Goal: Task Accomplishment & Management: Use online tool/utility

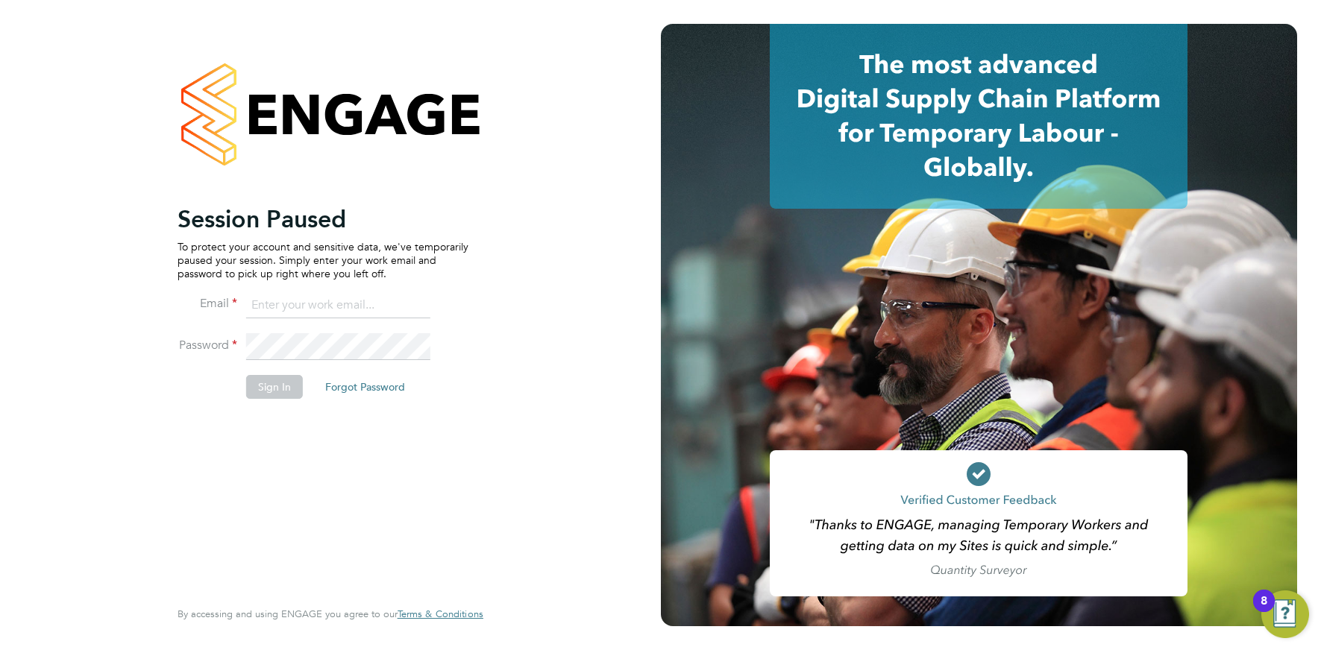
drag, startPoint x: 310, startPoint y: 312, endPoint x: 314, endPoint y: 324, distance: 13.4
click at [310, 312] on input at bounding box center [338, 305] width 184 height 27
type input "info@cbwstaffingsolutions.com"
click at [255, 399] on li "Sign In Forgot Password" at bounding box center [323, 394] width 291 height 39
click at [266, 386] on button "Sign In" at bounding box center [274, 387] width 57 height 24
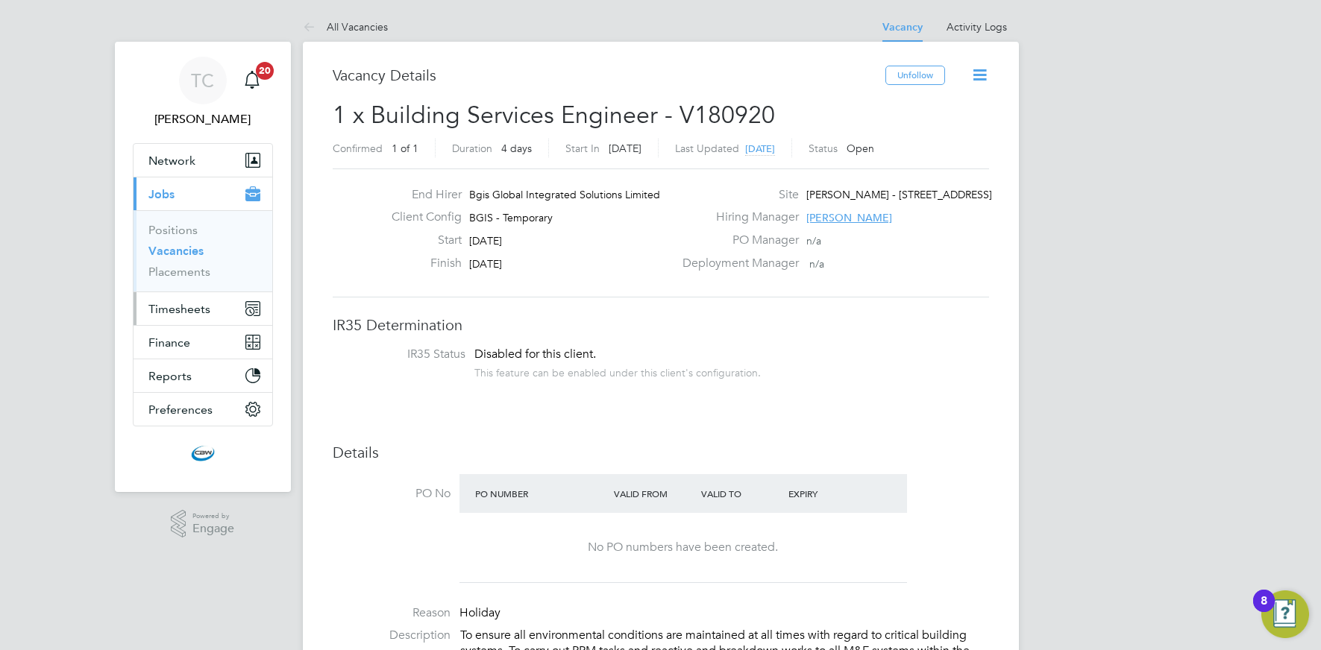
click at [153, 312] on span "Timesheets" at bounding box center [179, 309] width 62 height 14
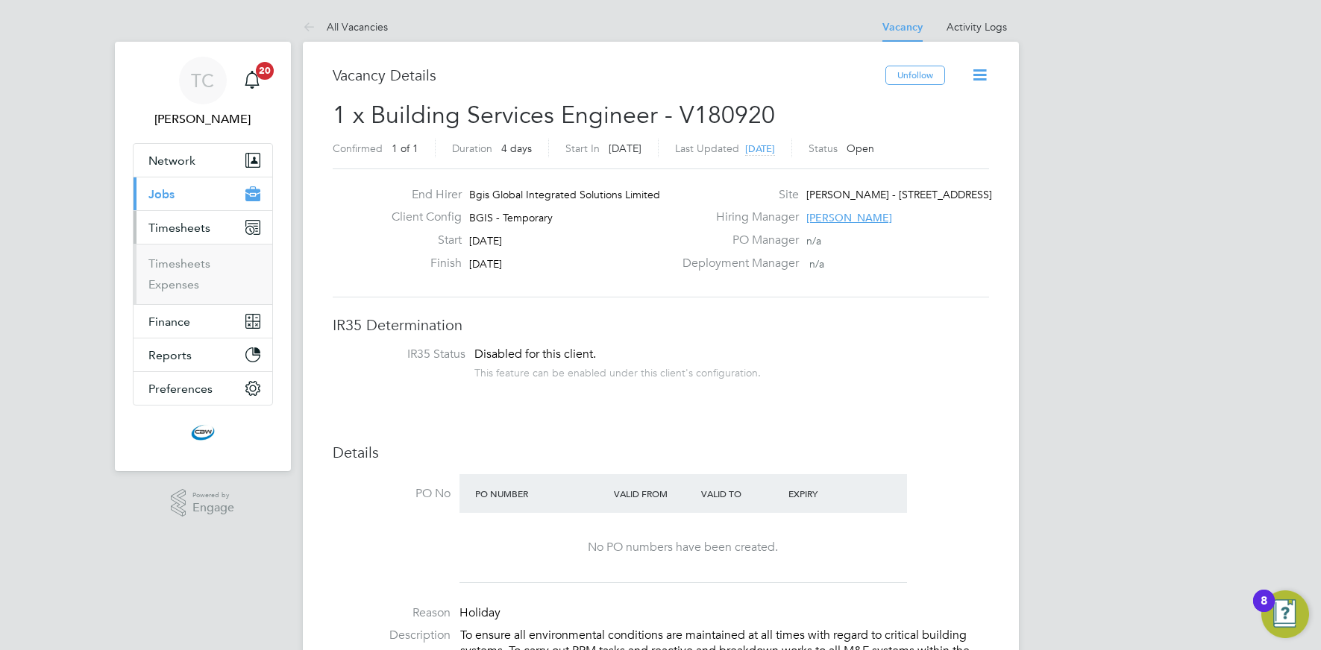
click at [182, 271] on li "Timesheets" at bounding box center [204, 267] width 112 height 21
click at [175, 267] on link "Timesheets" at bounding box center [179, 264] width 62 height 14
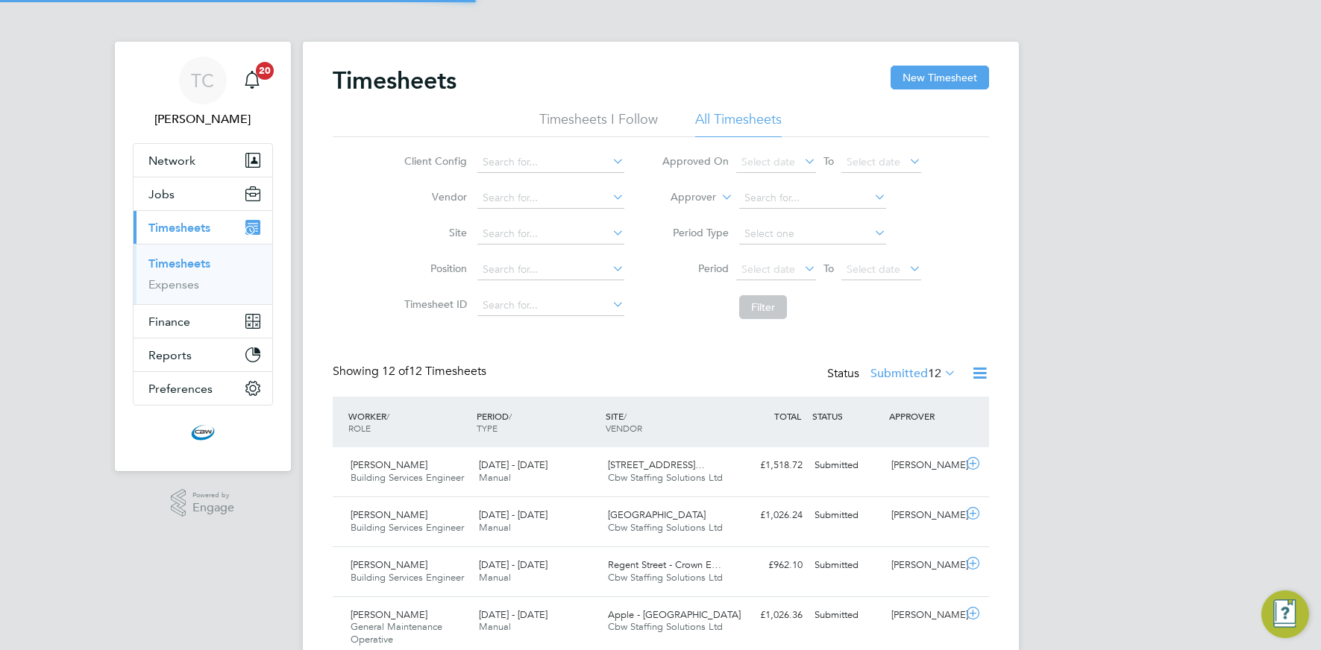
scroll to position [38, 130]
click at [179, 200] on button "Jobs" at bounding box center [203, 194] width 139 height 33
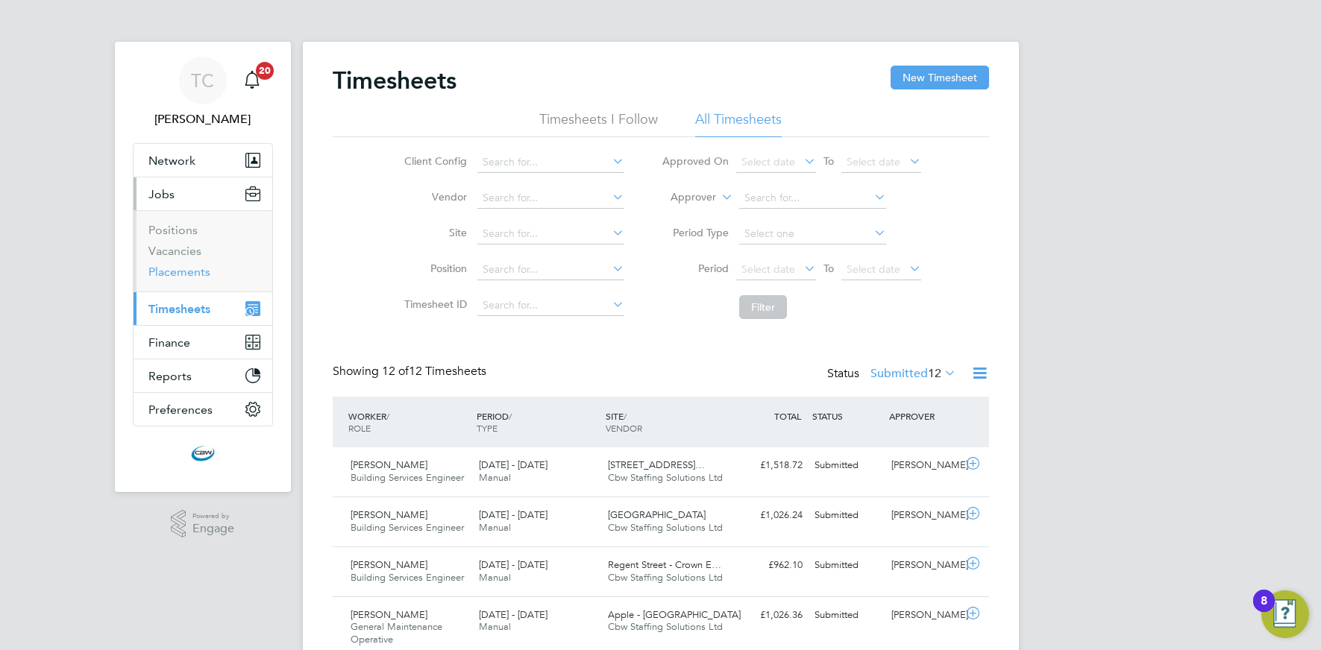
drag, startPoint x: 184, startPoint y: 268, endPoint x: 196, endPoint y: 269, distance: 12.7
click at [184, 268] on link "Placements" at bounding box center [179, 272] width 62 height 14
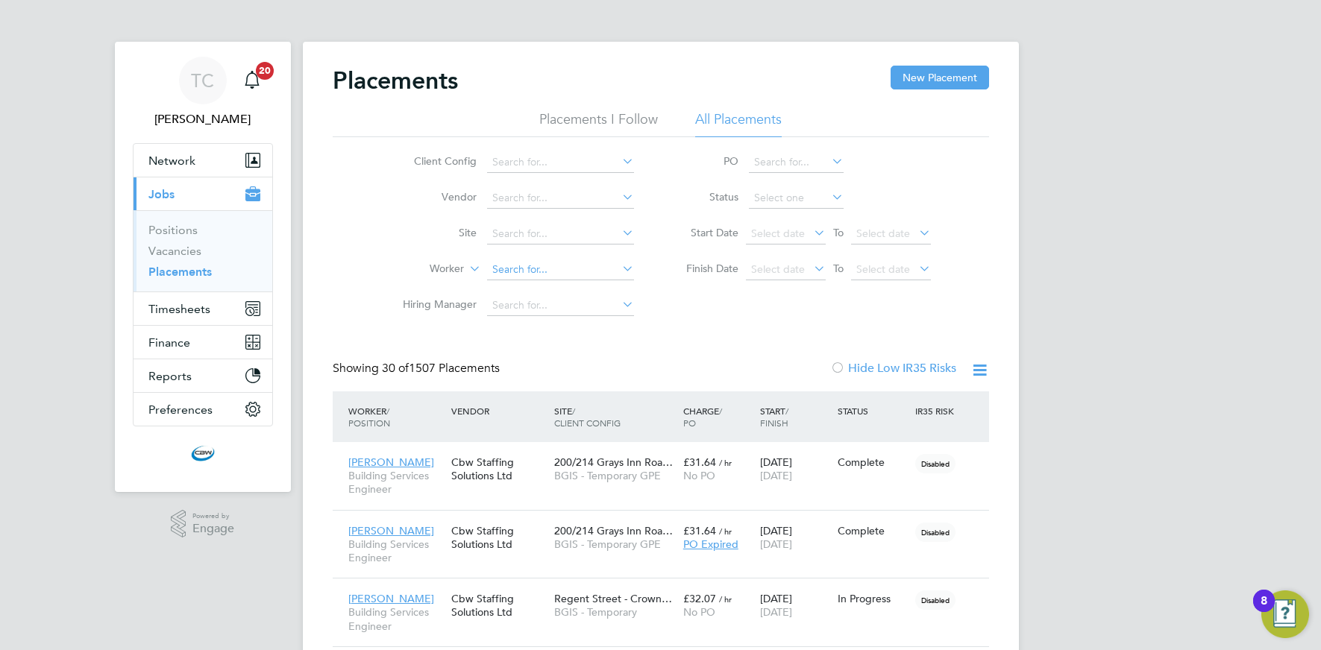
click at [527, 272] on input at bounding box center [560, 270] width 147 height 21
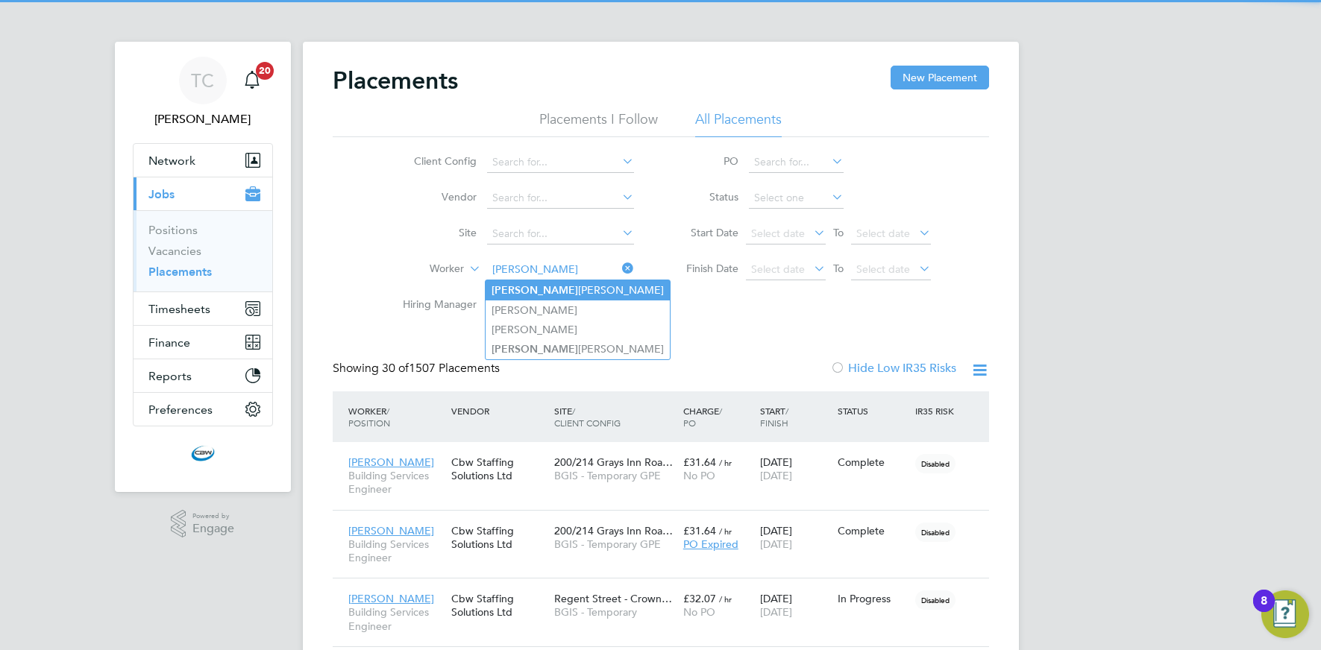
click at [525, 289] on li "Leon Binns" at bounding box center [578, 290] width 184 height 20
type input "Leon Binns"
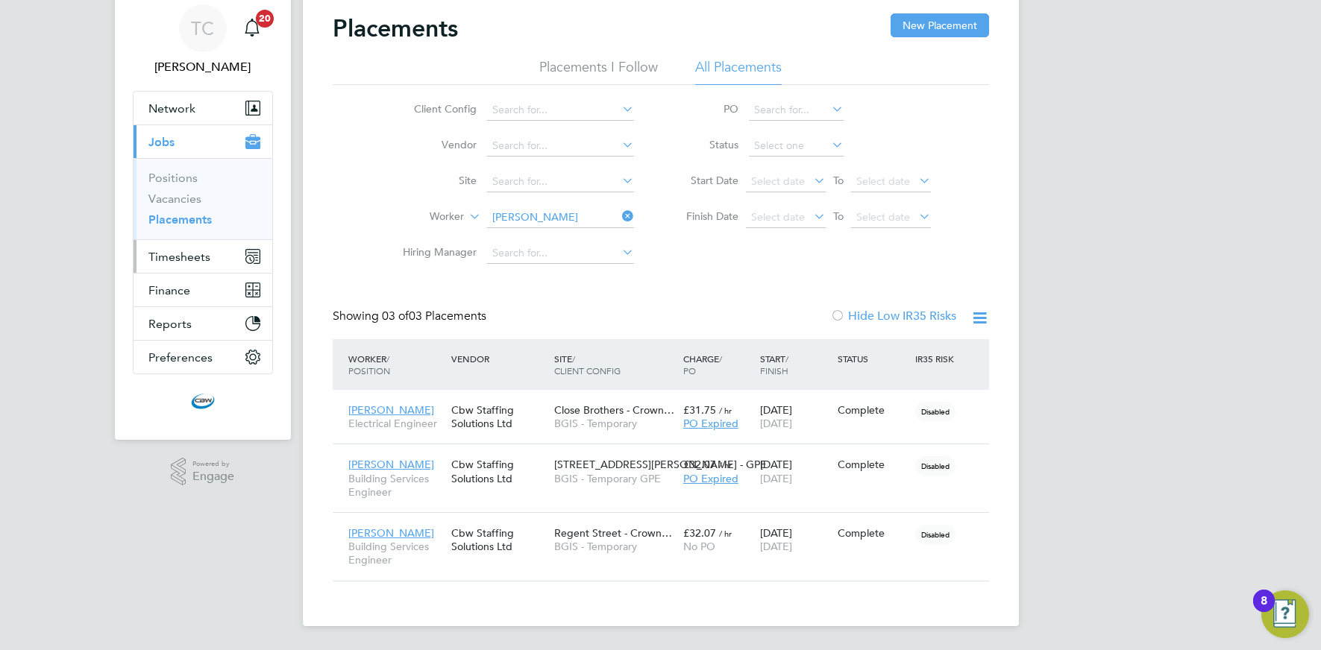
click at [203, 260] on span "Timesheets" at bounding box center [179, 257] width 62 height 14
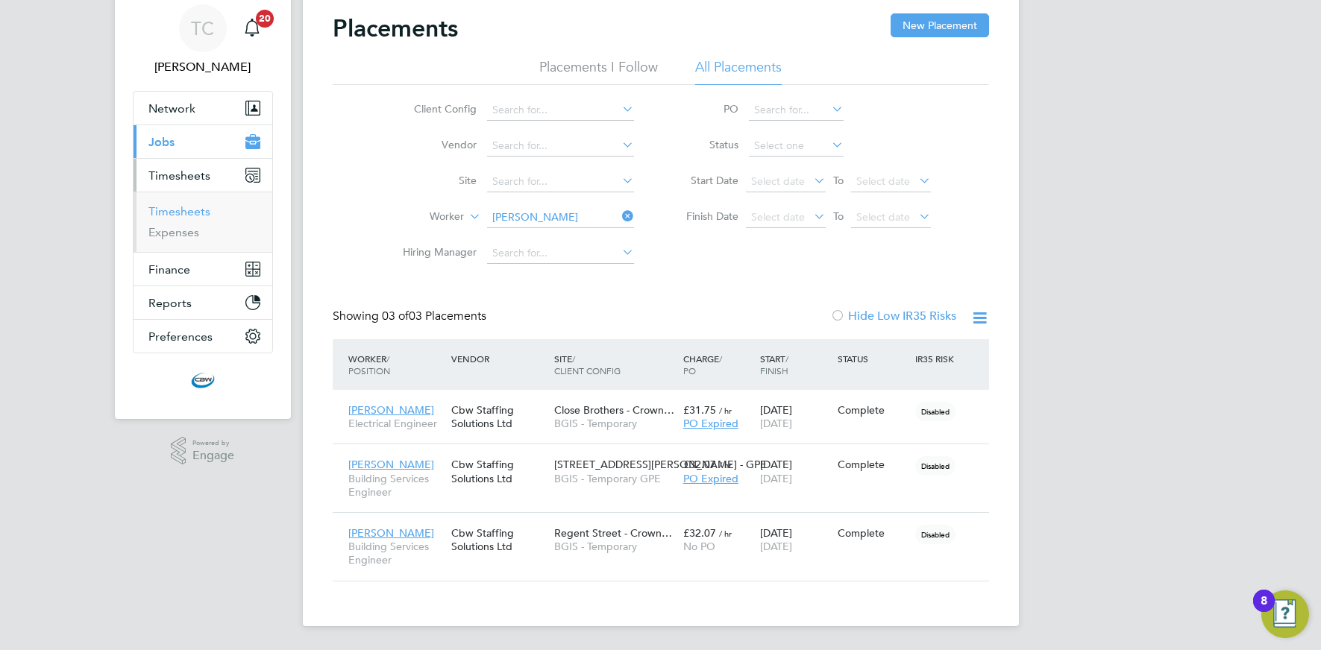
click at [166, 217] on link "Timesheets" at bounding box center [179, 211] width 62 height 14
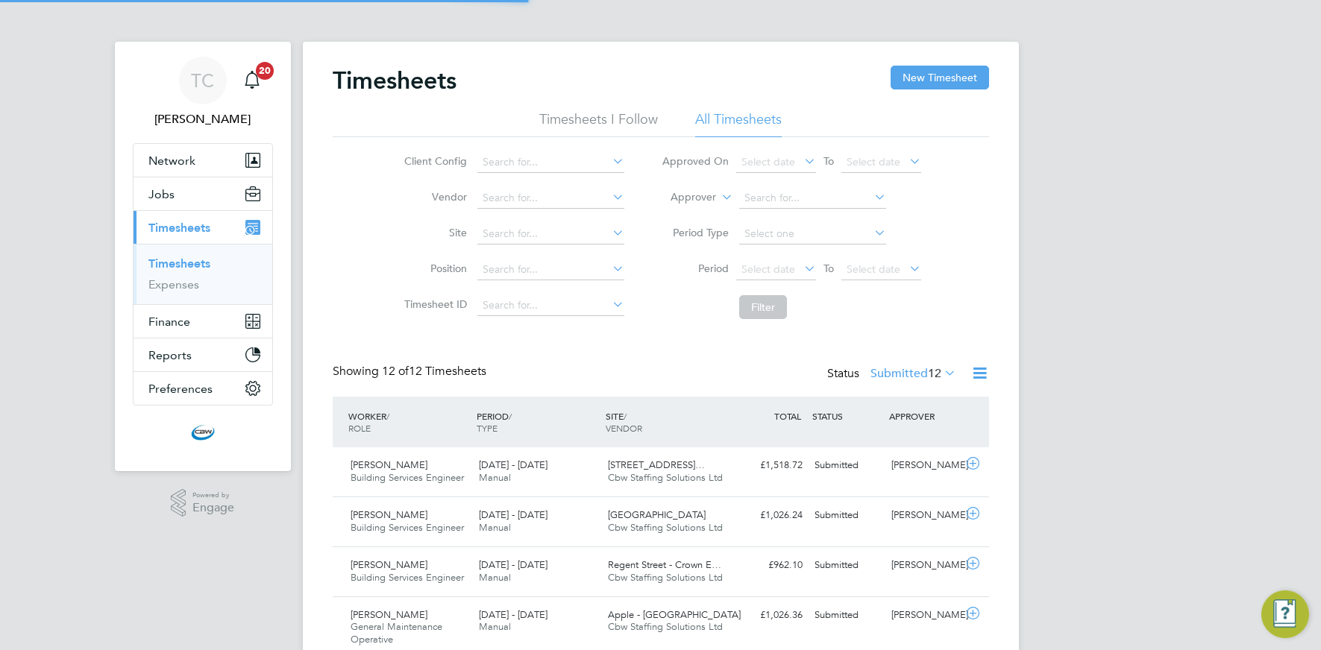
scroll to position [7, 7]
click at [976, 372] on icon at bounding box center [979, 373] width 19 height 19
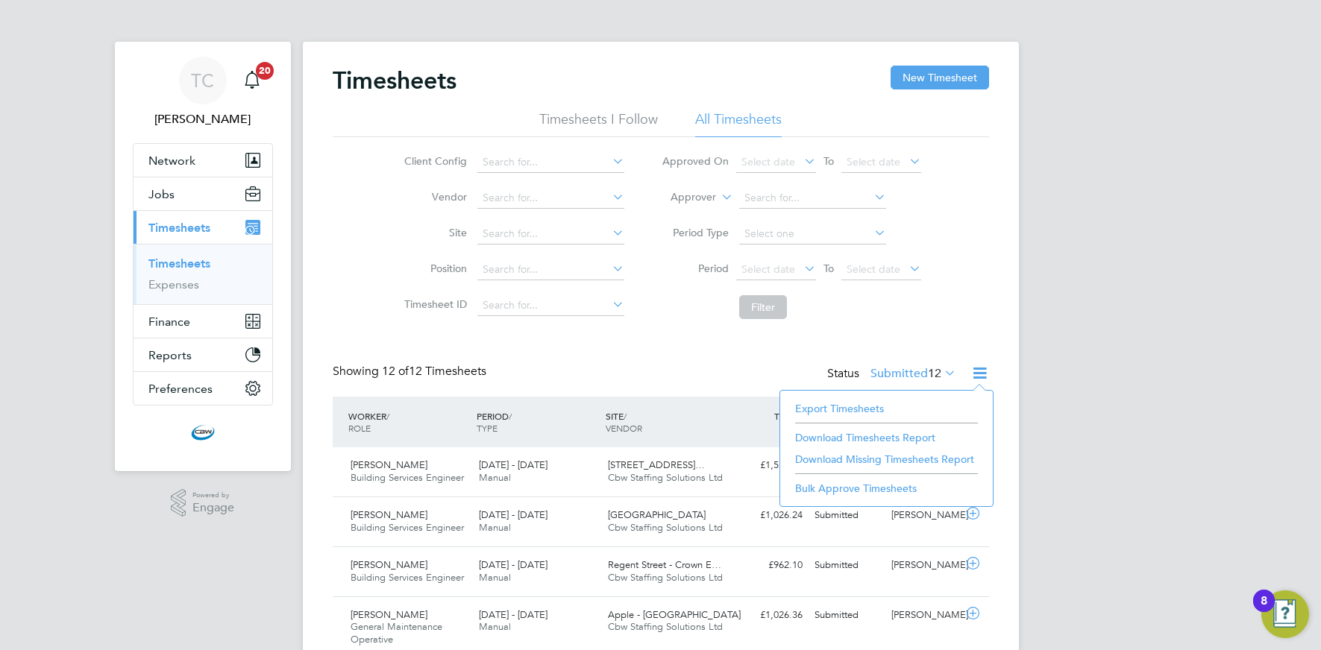
drag, startPoint x: 844, startPoint y: 404, endPoint x: 832, endPoint y: 404, distance: 11.9
click at [843, 404] on li "Export Timesheets" at bounding box center [887, 408] width 198 height 21
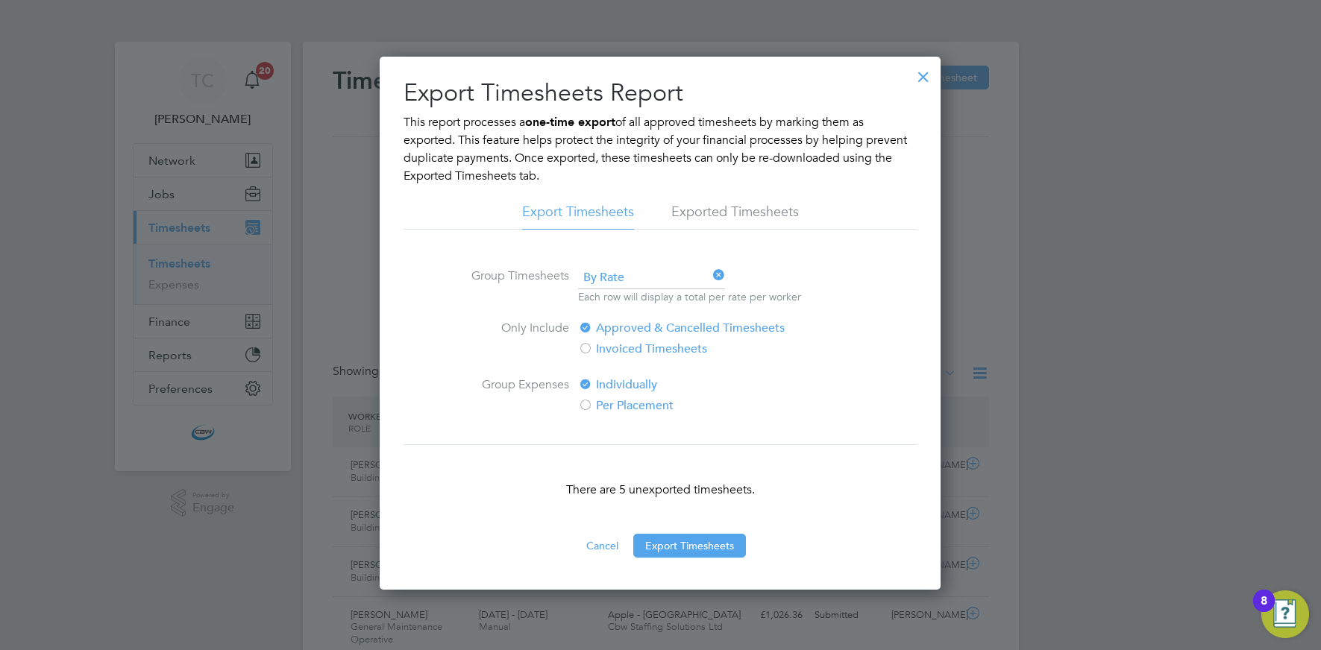
click at [701, 541] on button "Export Timesheets" at bounding box center [689, 546] width 113 height 24
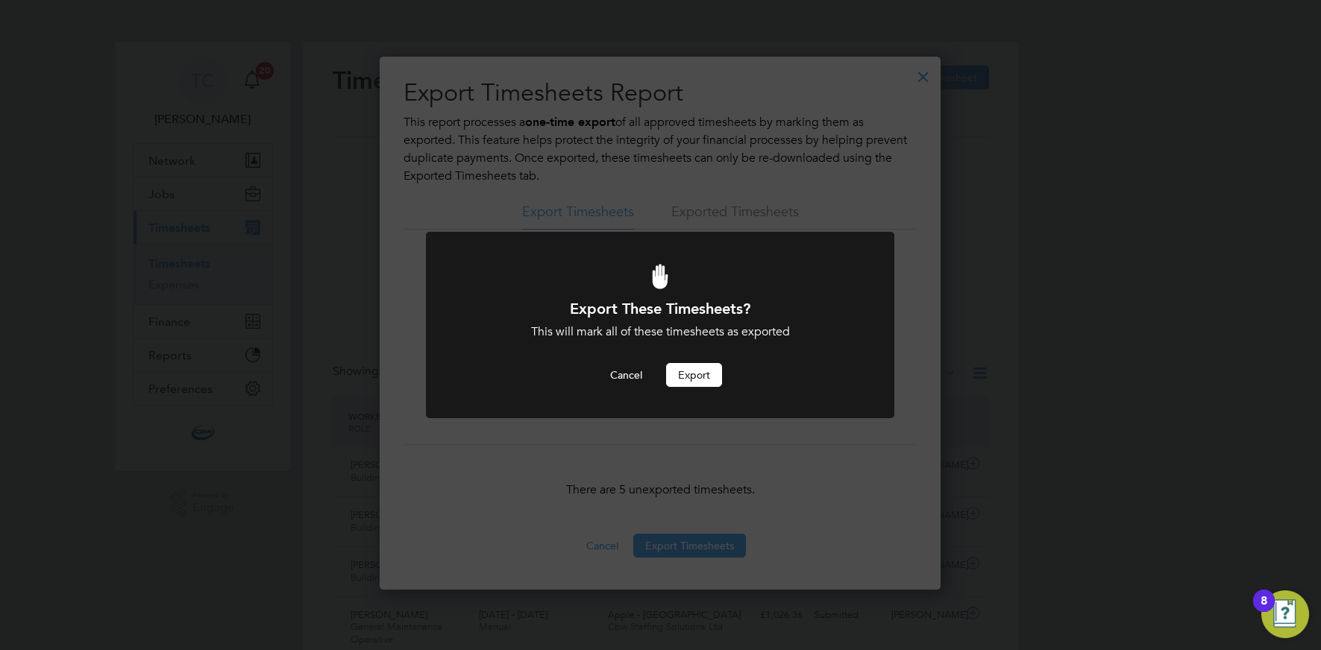
drag, startPoint x: 682, startPoint y: 383, endPoint x: 668, endPoint y: 389, distance: 14.7
click at [682, 383] on button "Export" at bounding box center [694, 375] width 56 height 24
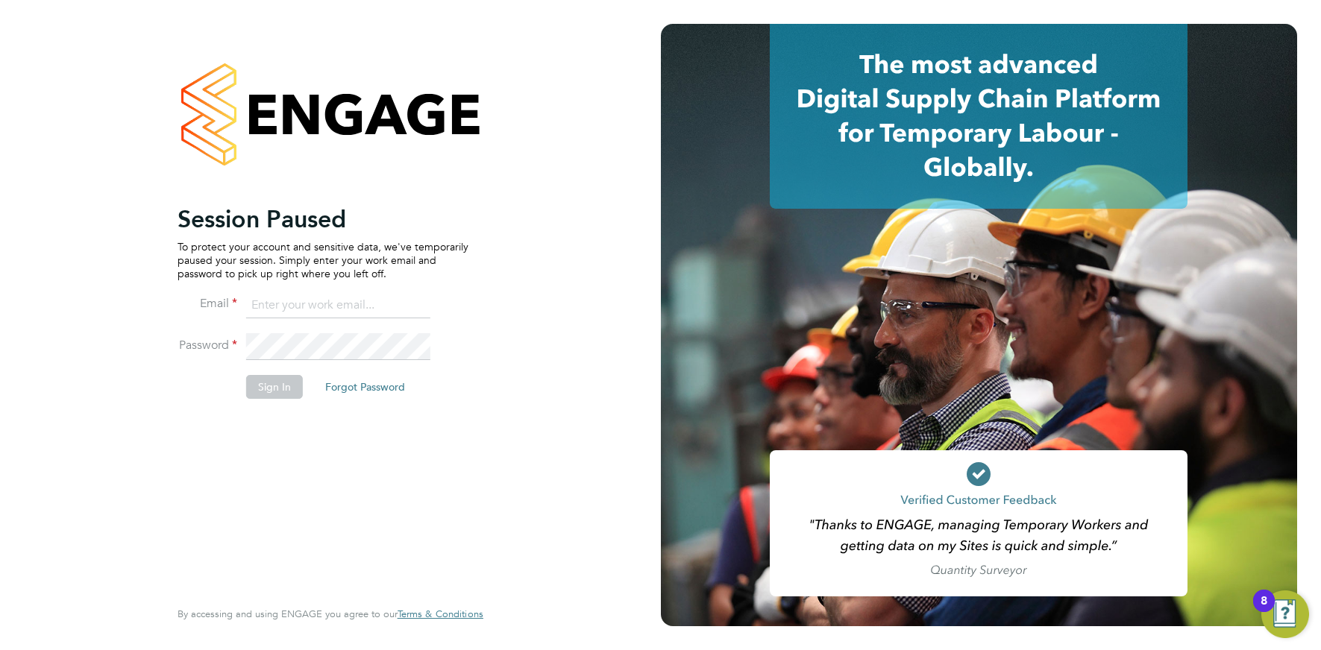
click at [290, 307] on input at bounding box center [338, 305] width 184 height 27
type input "[EMAIL_ADDRESS][DOMAIN_NAME]"
